Goal: Task Accomplishment & Management: Use online tool/utility

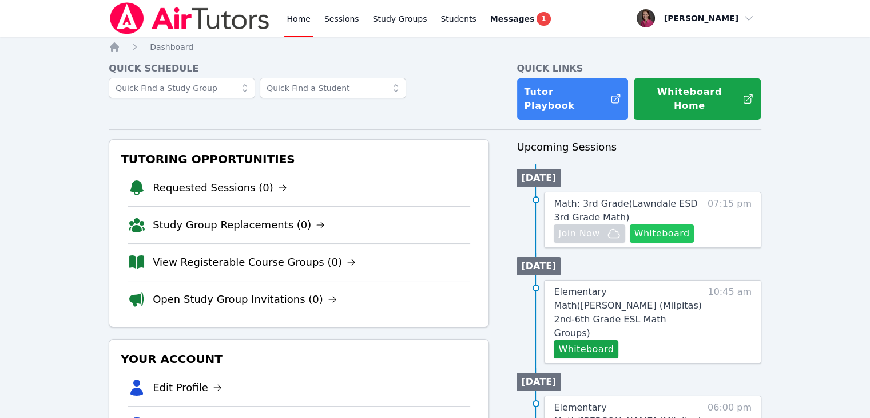
click at [670, 224] on button "Whiteboard" at bounding box center [662, 233] width 65 height 18
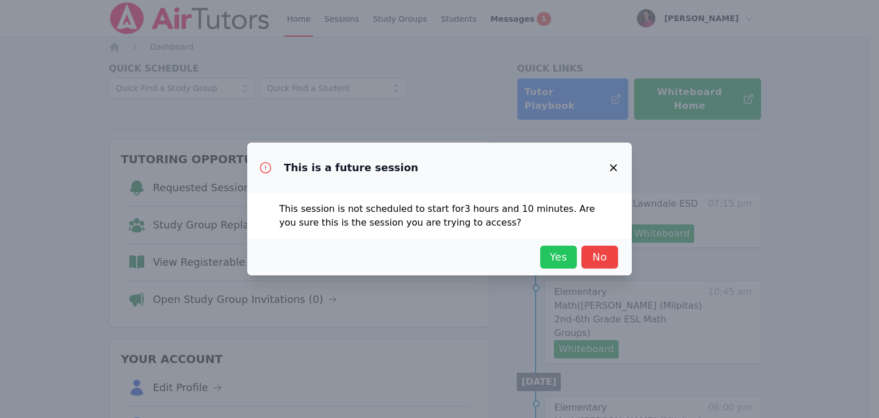
click at [557, 255] on span "Yes" at bounding box center [558, 257] width 25 height 16
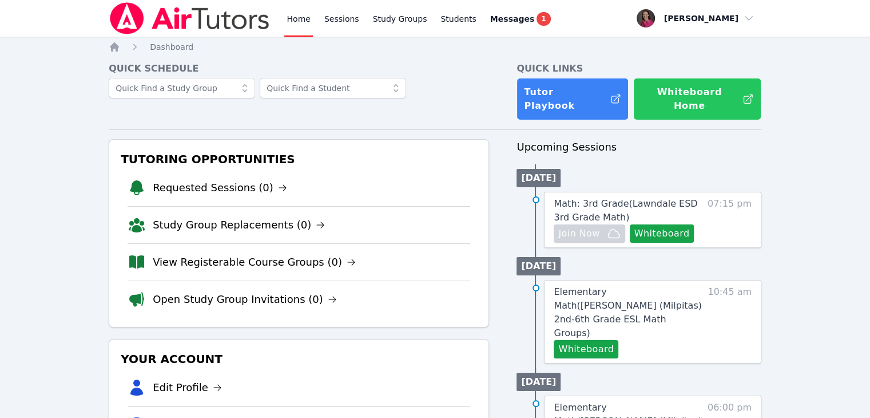
click at [678, 92] on button "Whiteboard Home" at bounding box center [697, 99] width 128 height 42
click at [682, 97] on button "Whiteboard Home" at bounding box center [697, 99] width 128 height 42
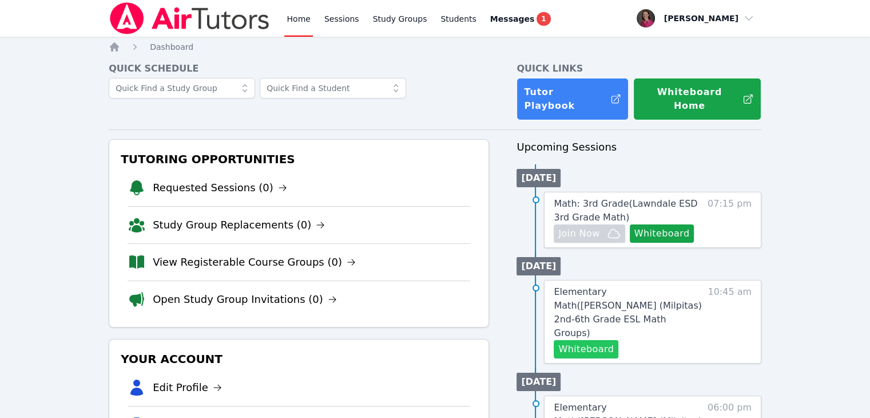
click at [588, 340] on button "Whiteboard" at bounding box center [586, 349] width 65 height 18
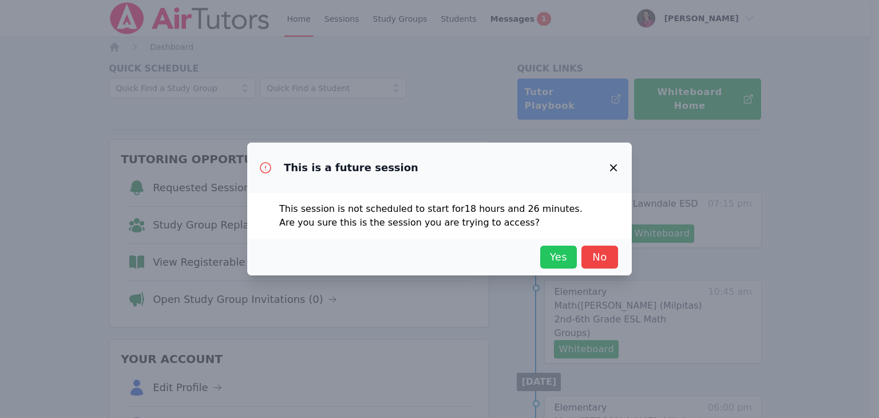
click at [550, 250] on span "Yes" at bounding box center [558, 257] width 25 height 16
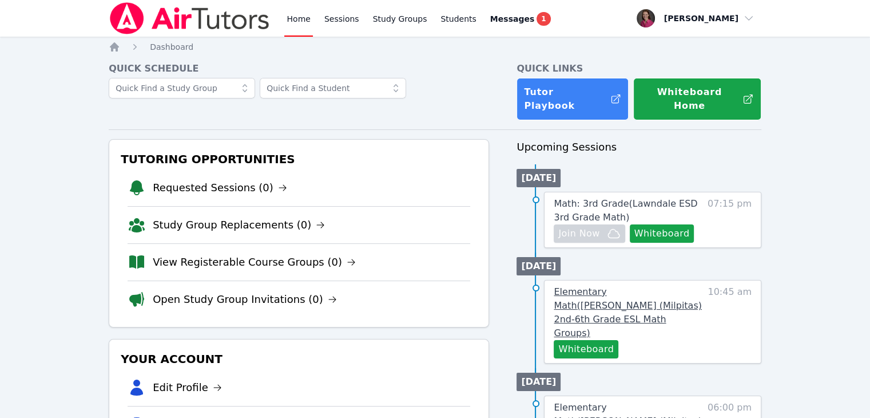
click at [629, 286] on span "Elementary Math ( Weller (Milpitas) 2nd-6th Grade ESL Math Groups )" at bounding box center [628, 312] width 148 height 52
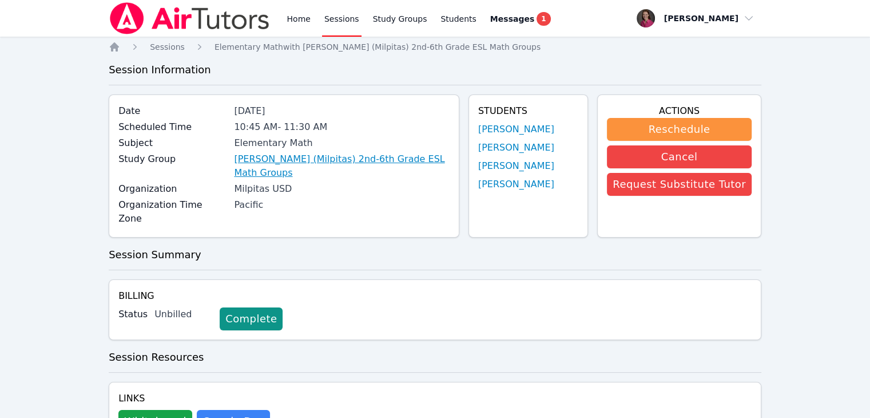
click at [348, 163] on link "Weller (Milpitas) 2nd-6th Grade ESL Math Groups" at bounding box center [341, 165] width 215 height 27
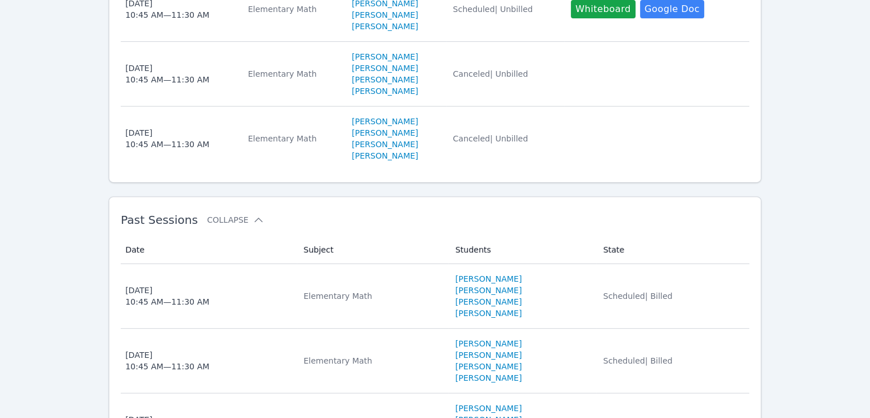
scroll to position [486, 0]
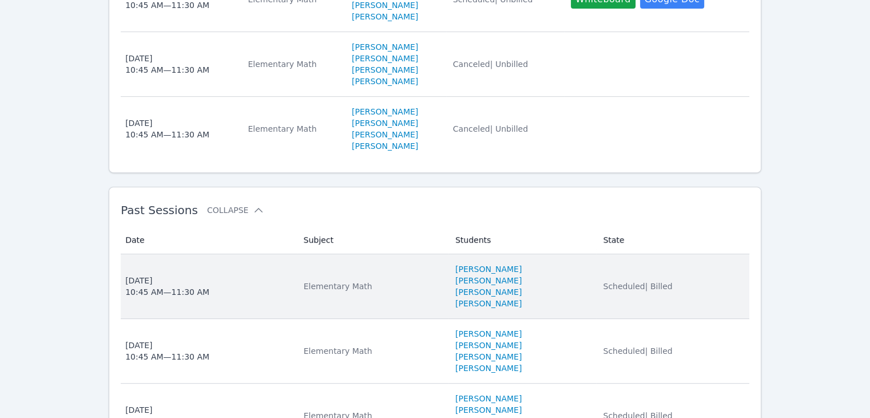
click at [403, 280] on div "Elementary Math" at bounding box center [373, 285] width 138 height 11
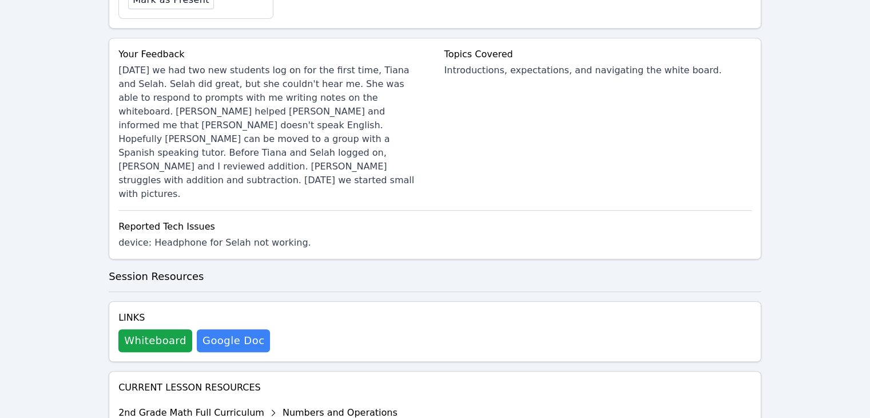
scroll to position [524, 0]
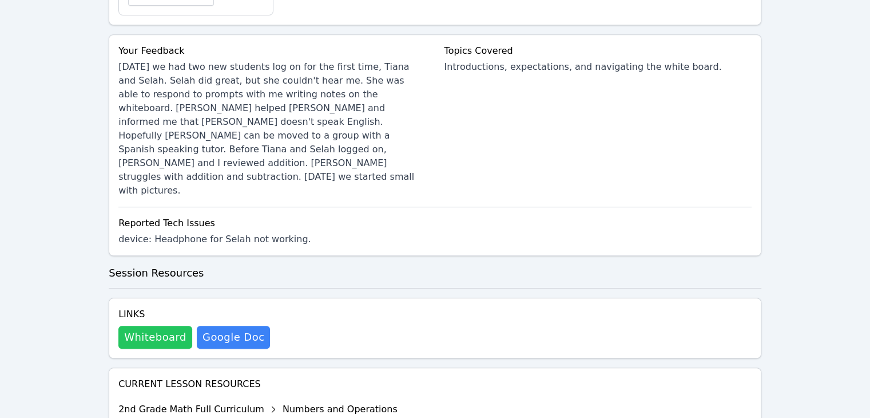
click at [133, 325] on button "Whiteboard" at bounding box center [155, 336] width 74 height 23
